Goal: Task Accomplishment & Management: Manage account settings

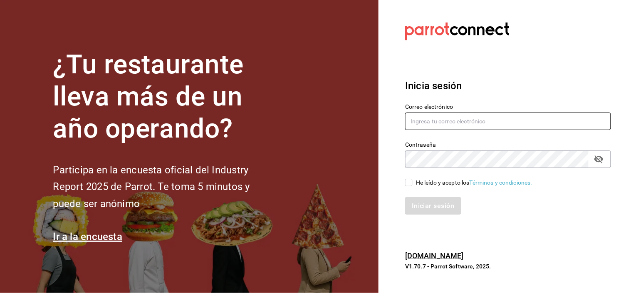
type input "[EMAIL_ADDRESS][DOMAIN_NAME]"
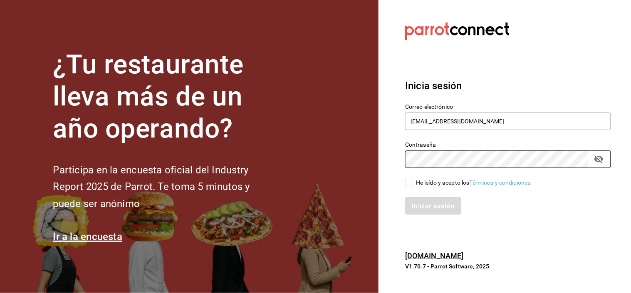
click at [467, 112] on div "Correo electrónico [EMAIL_ADDRESS][DOMAIN_NAME]" at bounding box center [508, 117] width 206 height 28
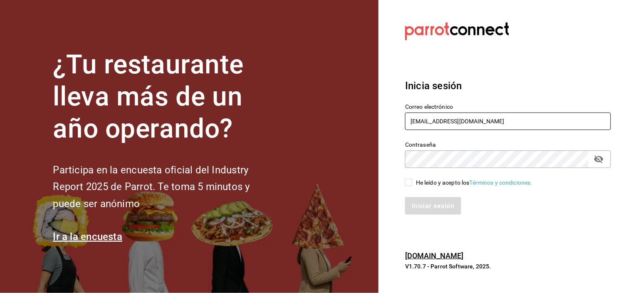
click at [469, 118] on input "[EMAIL_ADDRESS][DOMAIN_NAME]" at bounding box center [508, 120] width 206 height 17
click at [427, 207] on div "Iniciar sesión" at bounding box center [508, 205] width 206 height 17
click at [409, 181] on input "He leído y acepto los Términos y condiciones." at bounding box center [408, 182] width 7 height 7
checkbox input "true"
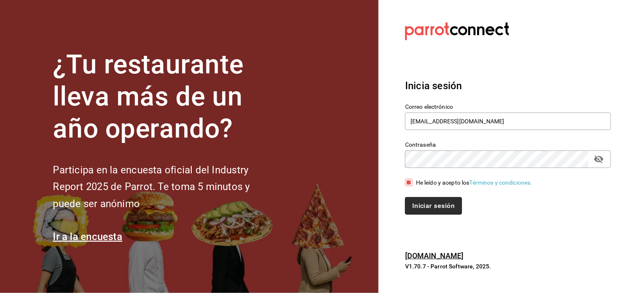
click at [419, 208] on button "Iniciar sesión" at bounding box center [433, 205] width 57 height 17
